Goal: Task Accomplishment & Management: Use online tool/utility

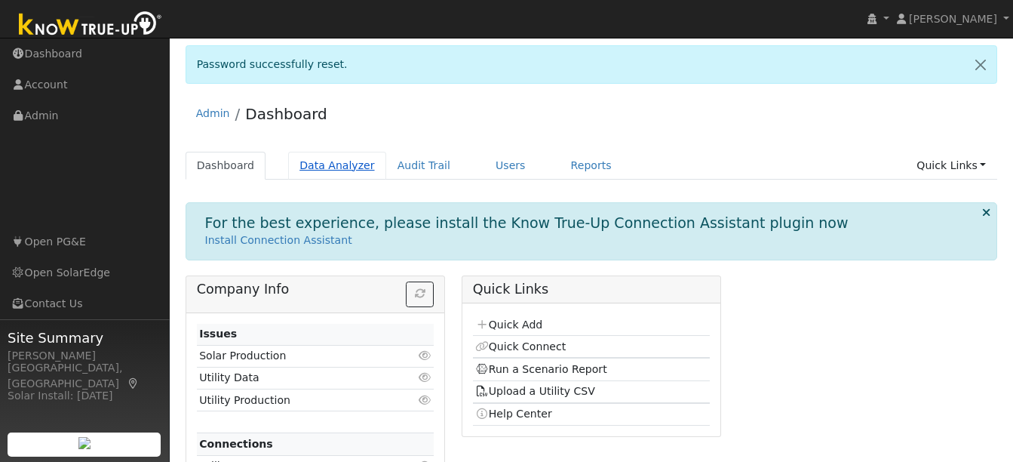
click at [327, 169] on link "Data Analyzer" at bounding box center [337, 166] width 98 height 28
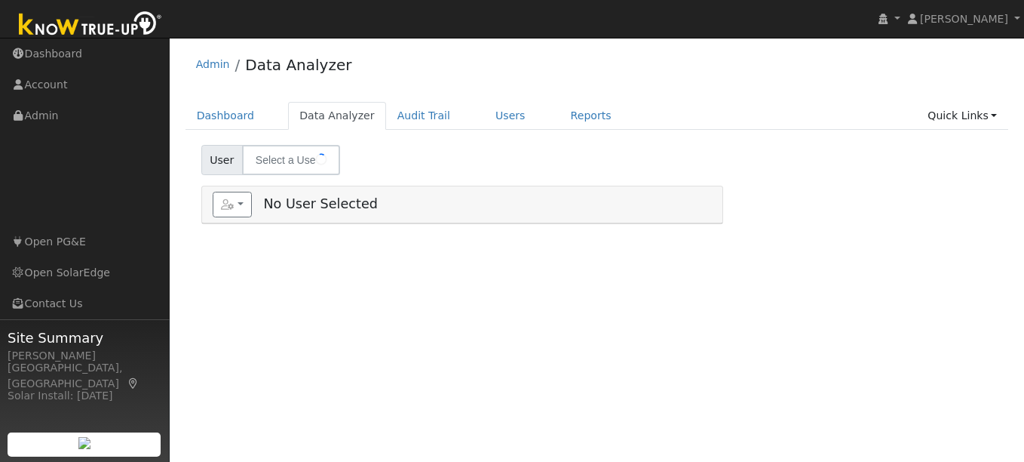
type input "[PERSON_NAME]"
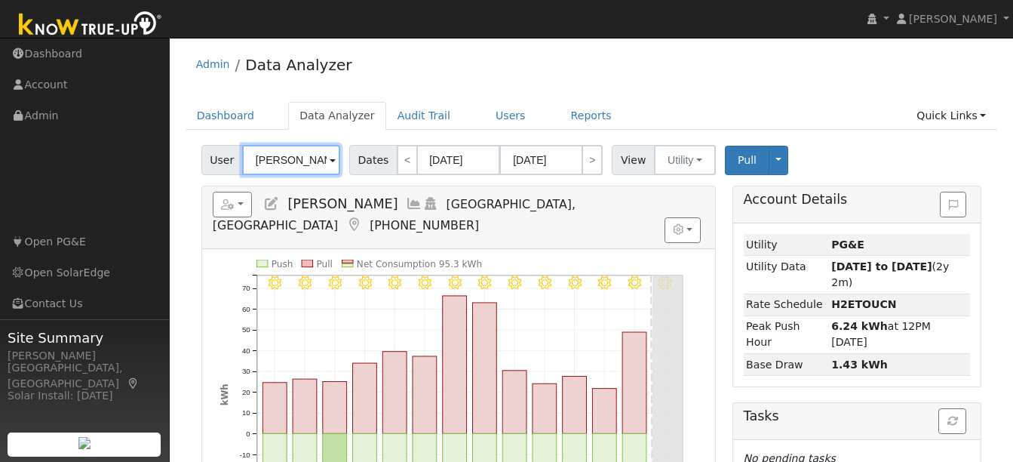
click at [309, 161] on input "[PERSON_NAME]" at bounding box center [291, 160] width 98 height 30
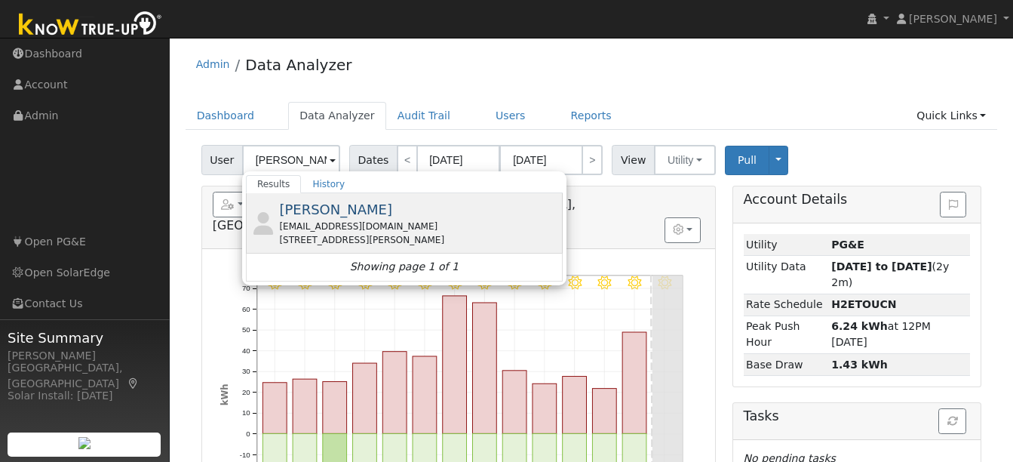
click at [299, 223] on div "peteh20@pm.me" at bounding box center [419, 227] width 280 height 14
type input "Pete Herrera"
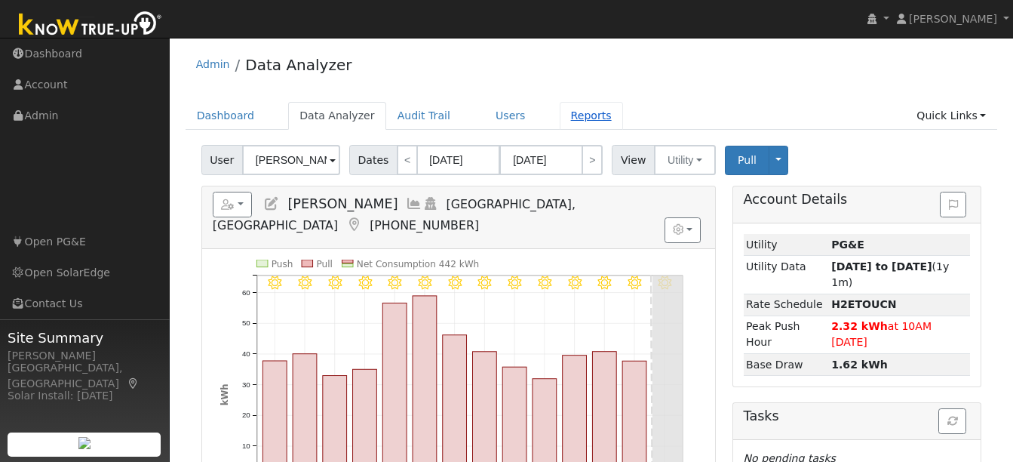
click at [560, 118] on link "Reports" at bounding box center [591, 116] width 63 height 28
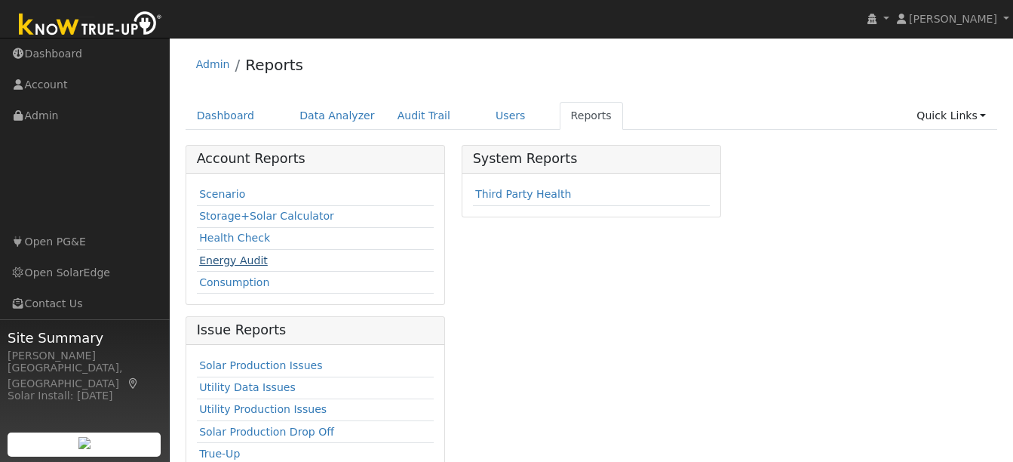
click at [221, 254] on link "Energy Audit" at bounding box center [233, 260] width 69 height 12
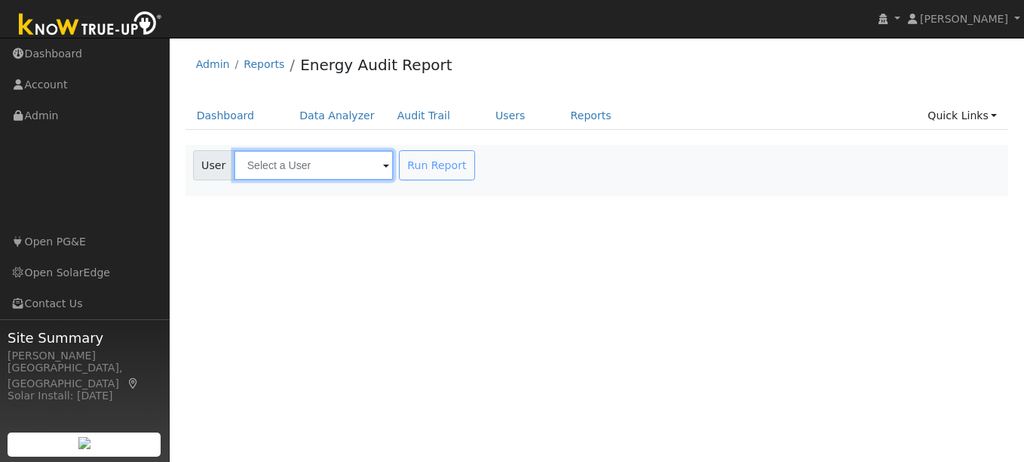
click at [298, 162] on input "text" at bounding box center [314, 165] width 160 height 30
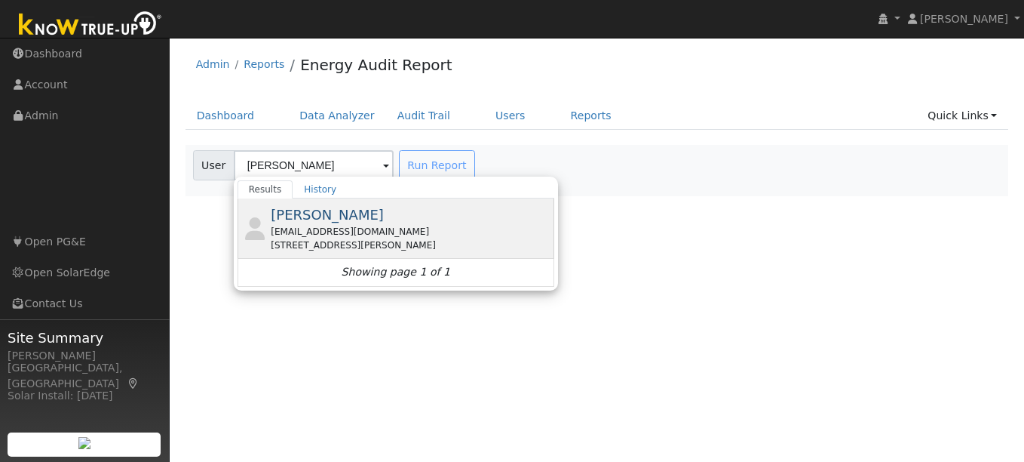
click at [311, 212] on span "[PERSON_NAME]" at bounding box center [327, 215] width 113 height 16
type input "[PERSON_NAME]"
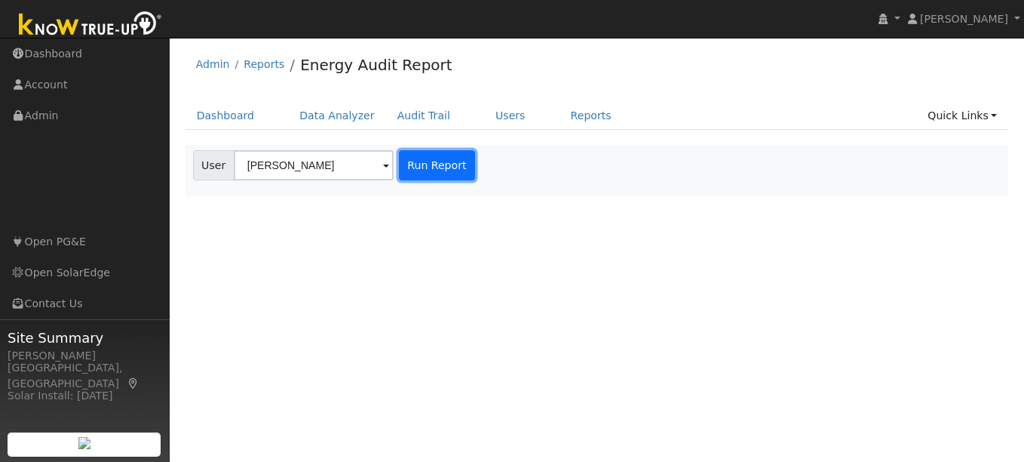
click at [431, 164] on button "Run Report" at bounding box center [437, 165] width 76 height 30
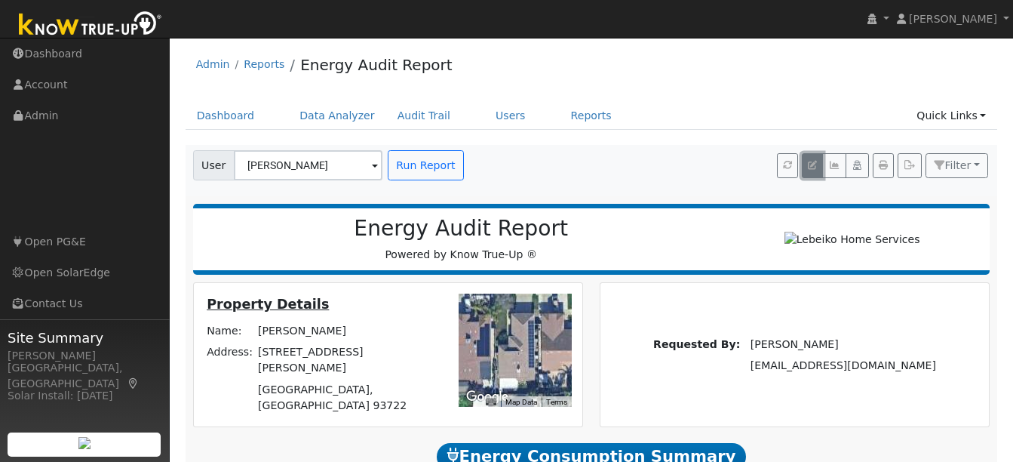
click at [817, 170] on icon "button" at bounding box center [812, 165] width 9 height 9
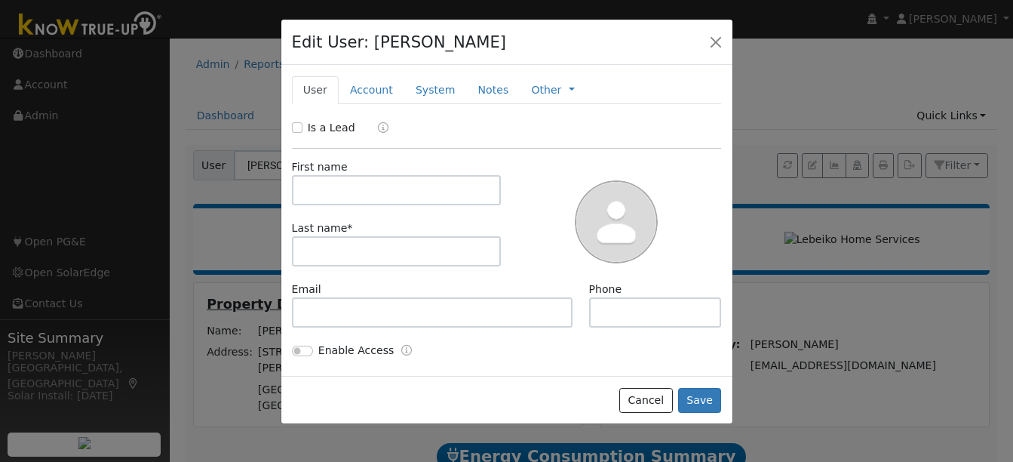
type input "Pete"
type input "Herrera"
type input "peteh20@pm.me"
type input "559-860-8645"
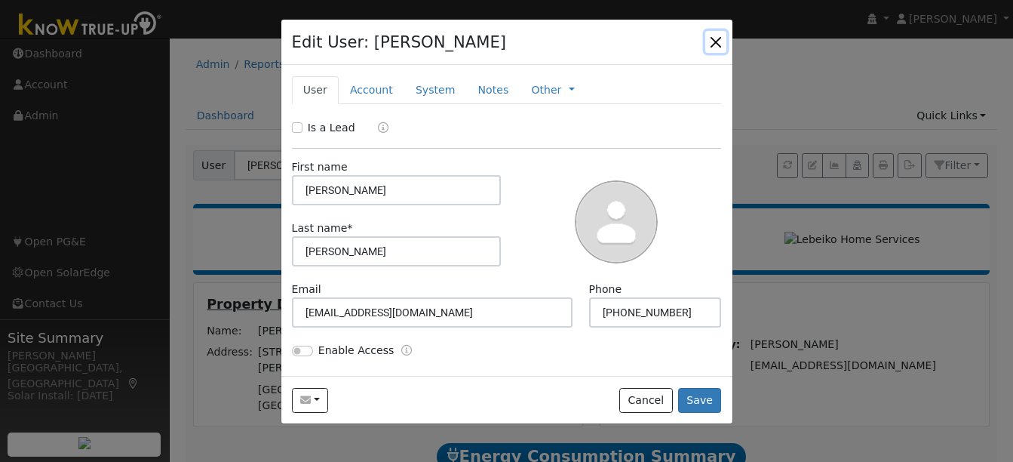
click at [710, 48] on button "button" at bounding box center [715, 41] width 21 height 21
click at [710, 48] on div "Admin Reports Energy Audit Report" at bounding box center [592, 68] width 812 height 46
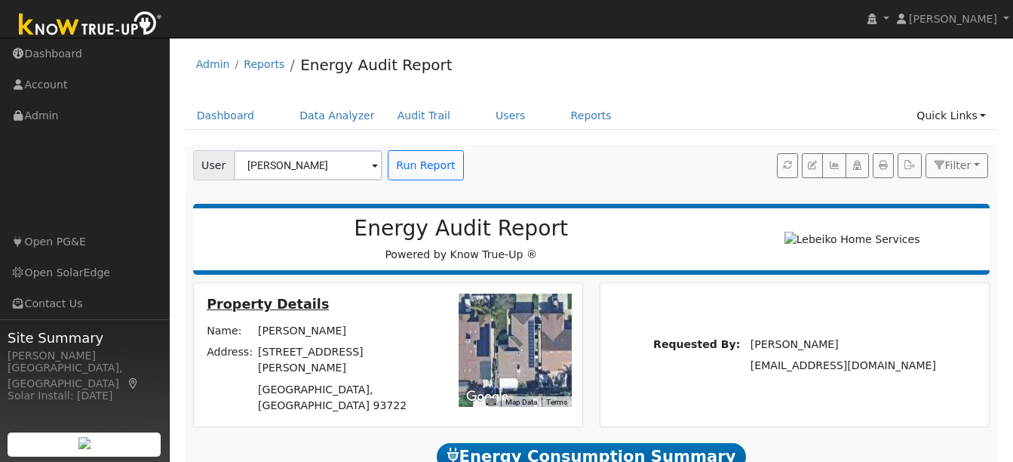
click at [882, 171] on button "button" at bounding box center [883, 166] width 21 height 26
